Goal: Task Accomplishment & Management: Manage account settings

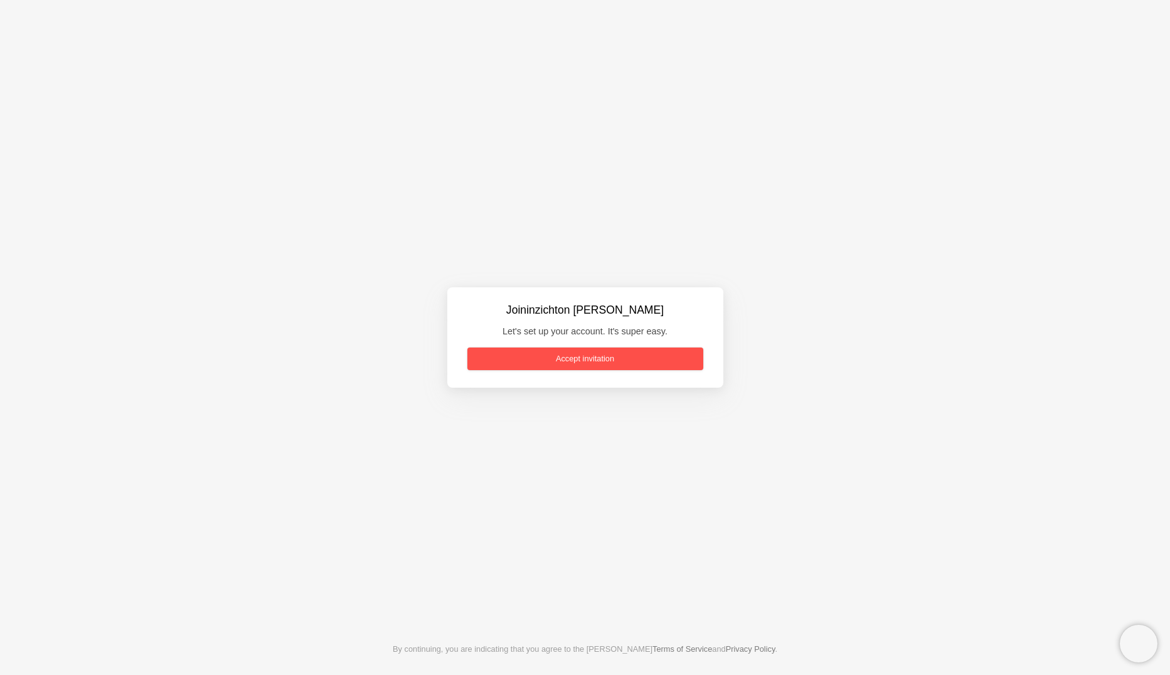
click at [581, 359] on link "Accept invitation" at bounding box center [585, 358] width 236 height 23
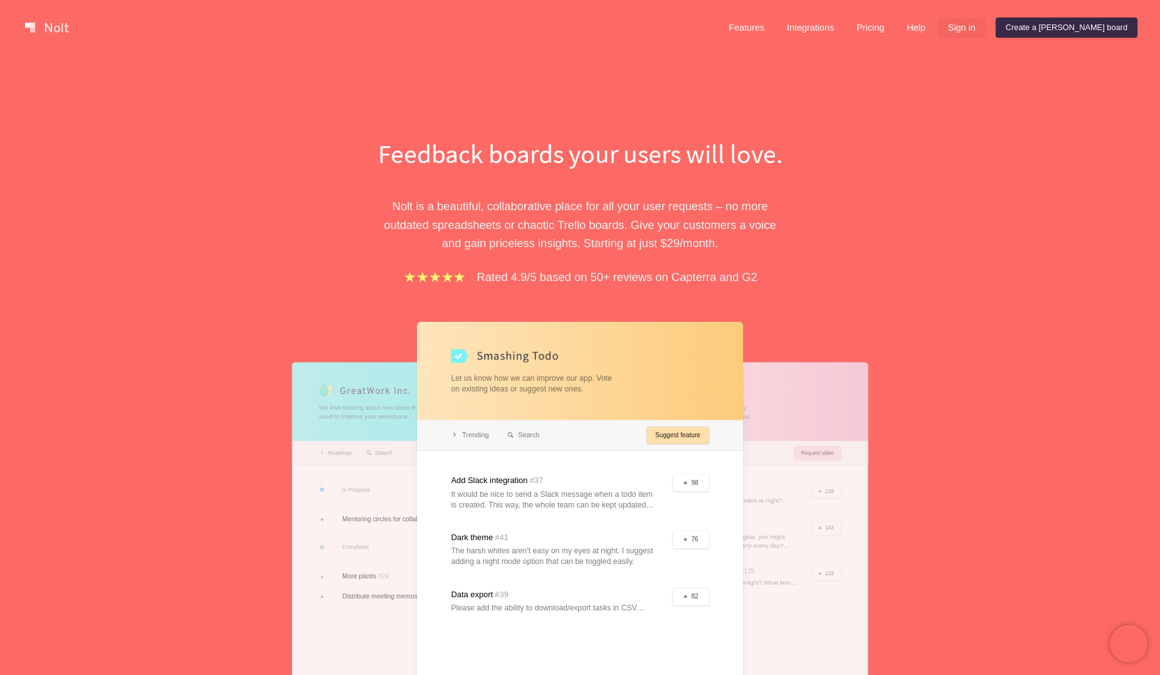
click at [986, 26] on link "Sign in" at bounding box center [962, 28] width 48 height 20
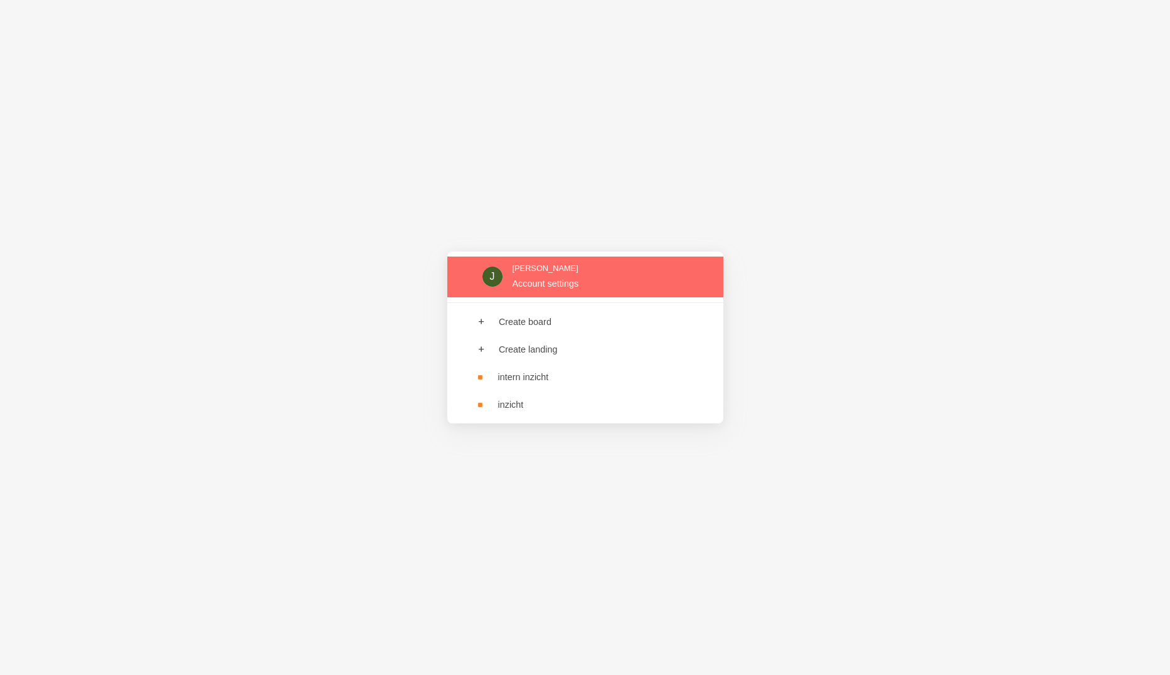
click at [586, 277] on link at bounding box center [585, 277] width 276 height 41
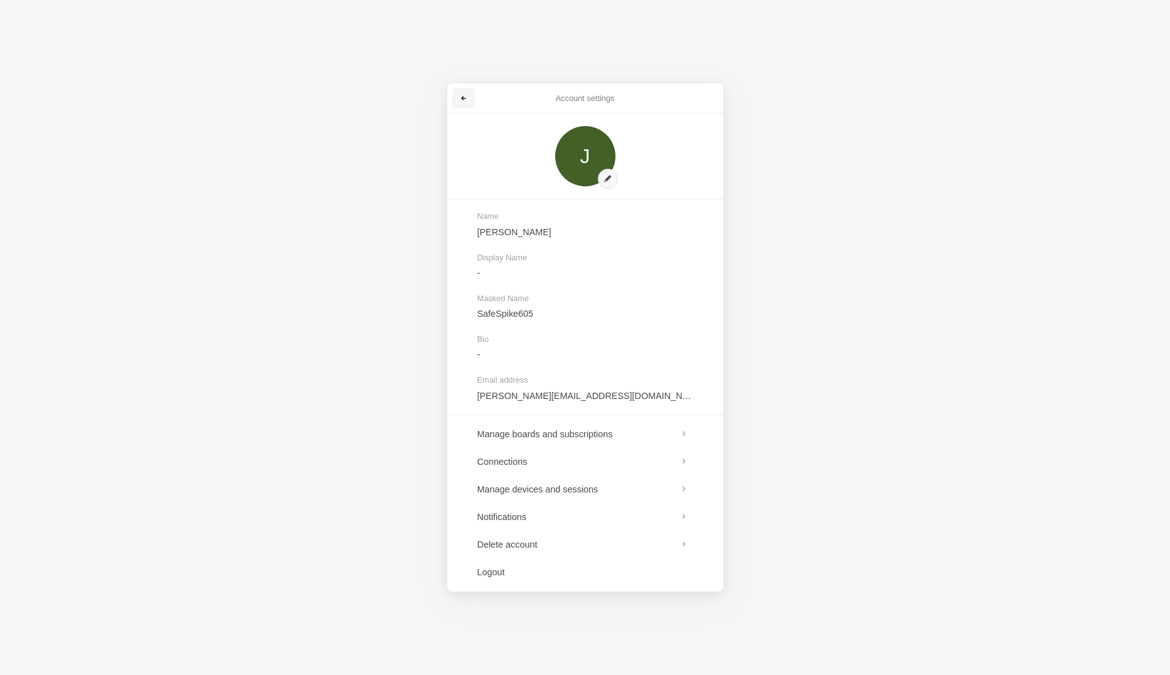
click at [467, 98] on link at bounding box center [463, 98] width 23 height 20
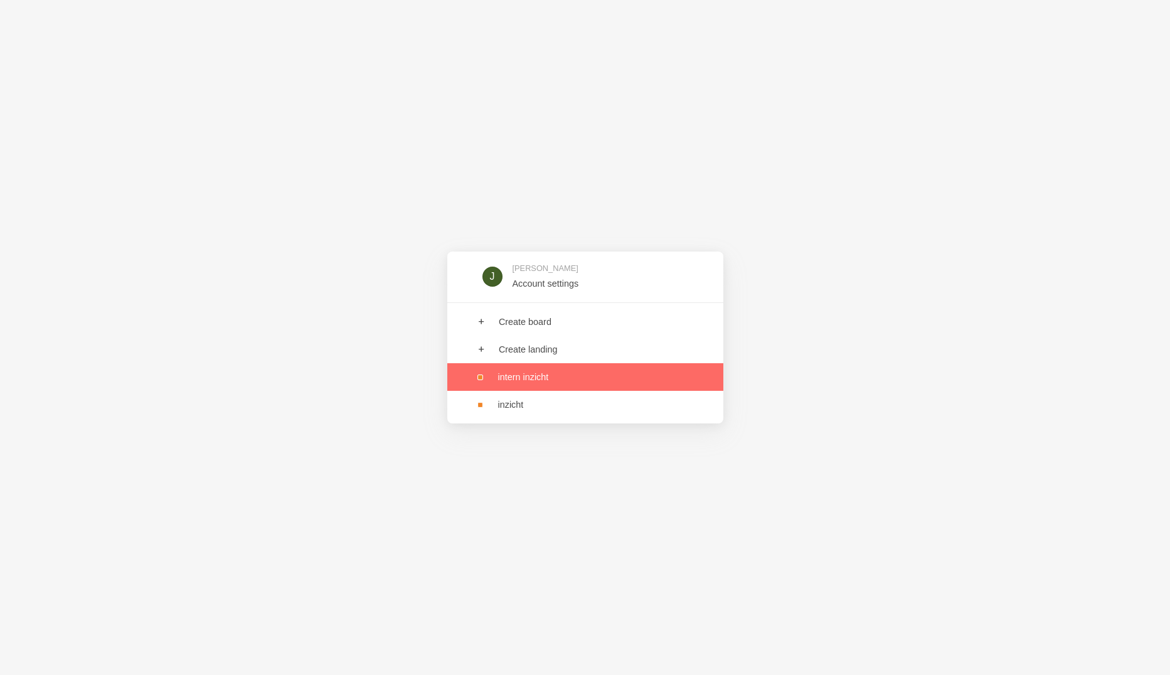
click at [549, 384] on link at bounding box center [585, 377] width 276 height 28
